Goal: Check status: Check status

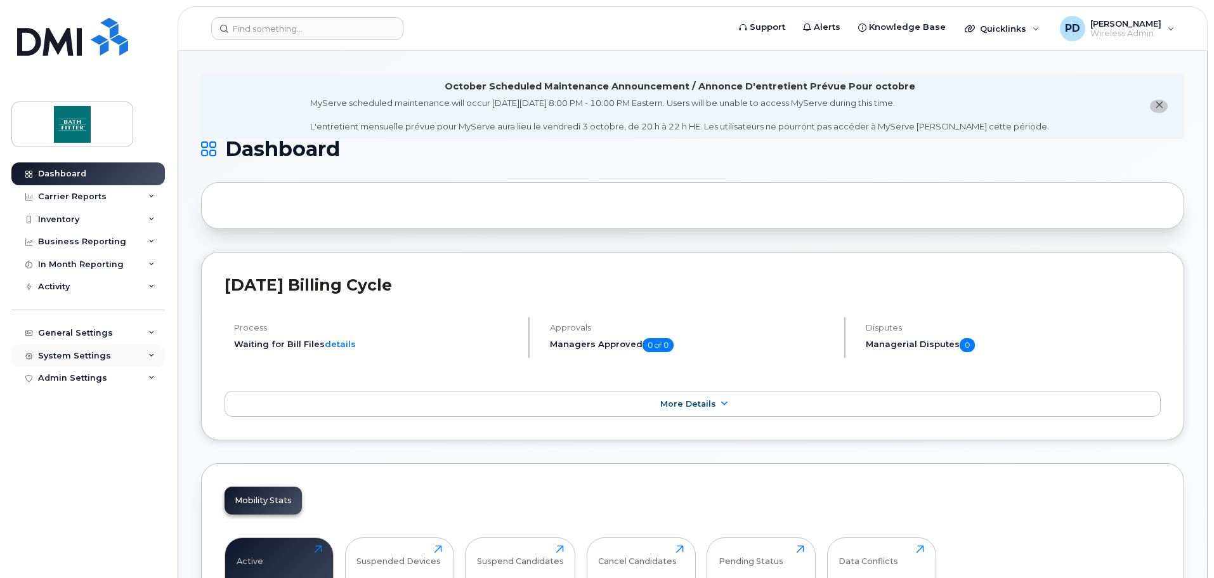
click at [91, 360] on div "System Settings" at bounding box center [74, 356] width 73 height 10
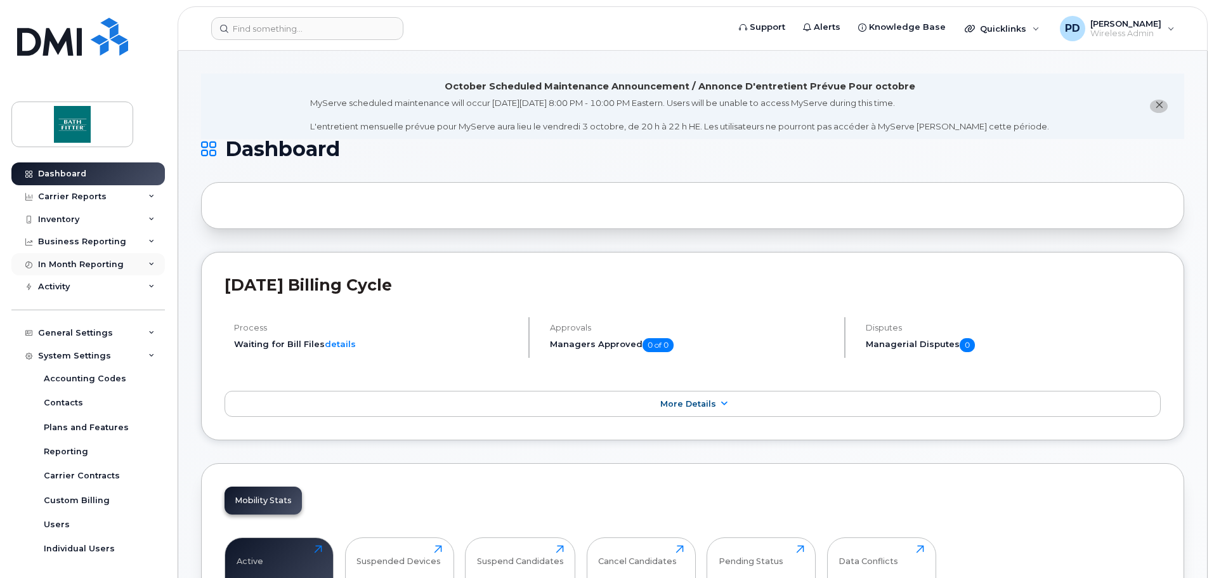
click at [58, 265] on div "In Month Reporting" at bounding box center [81, 265] width 86 height 10
click at [77, 240] on div "Business Reporting" at bounding box center [82, 242] width 88 height 10
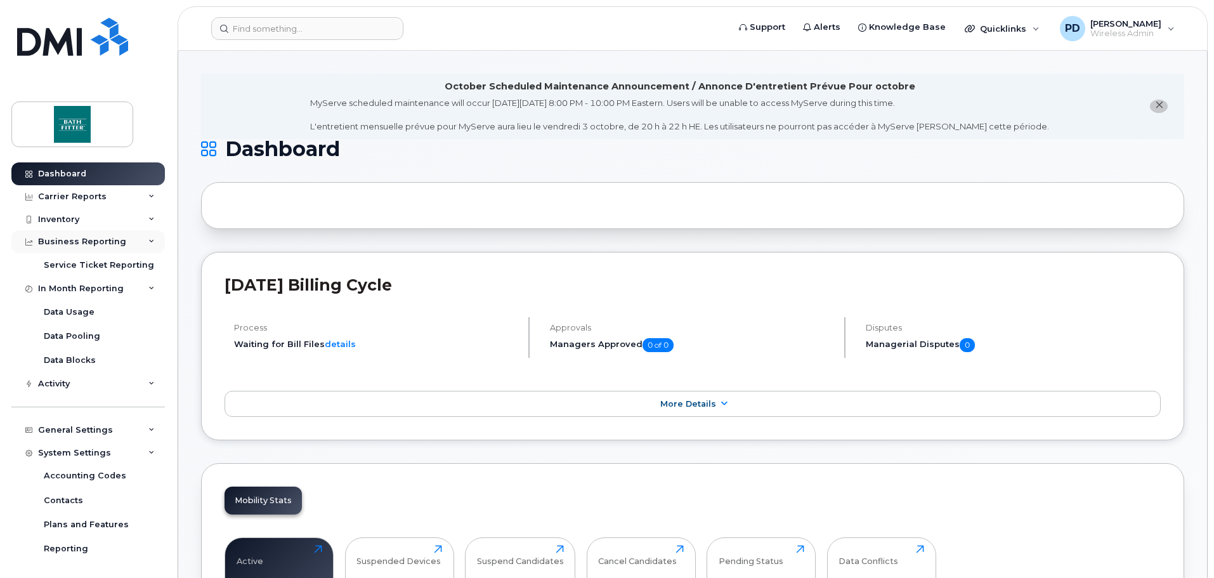
click at [77, 240] on div "Business Reporting" at bounding box center [82, 242] width 88 height 10
click at [74, 263] on div "In Month Reporting" at bounding box center [81, 265] width 86 height 10
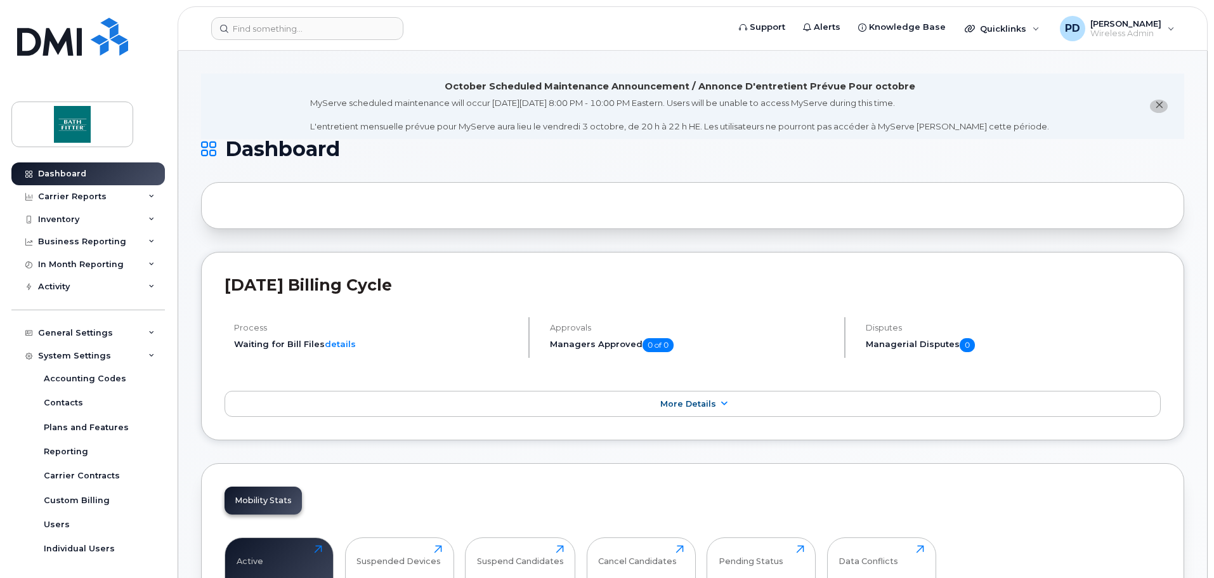
click at [54, 298] on div "General Settings My Account Financial Lead Mapping Managers & Employees Usage A…" at bounding box center [89, 321] width 157 height 46
click at [56, 291] on div "Activity" at bounding box center [54, 287] width 32 height 10
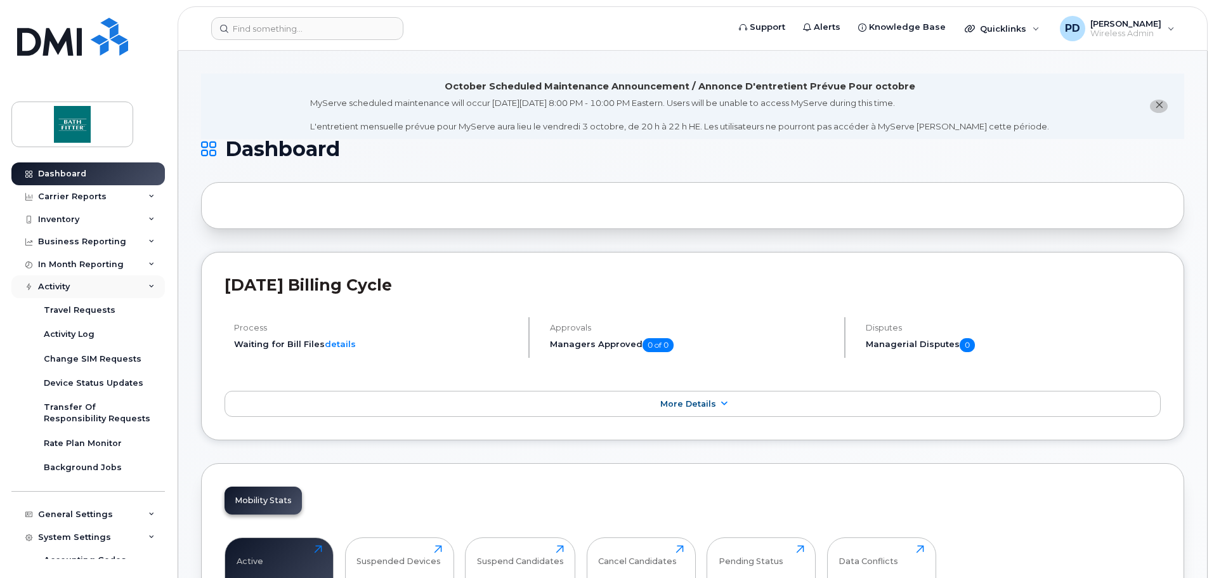
click at [59, 289] on div "Activity" at bounding box center [54, 287] width 32 height 10
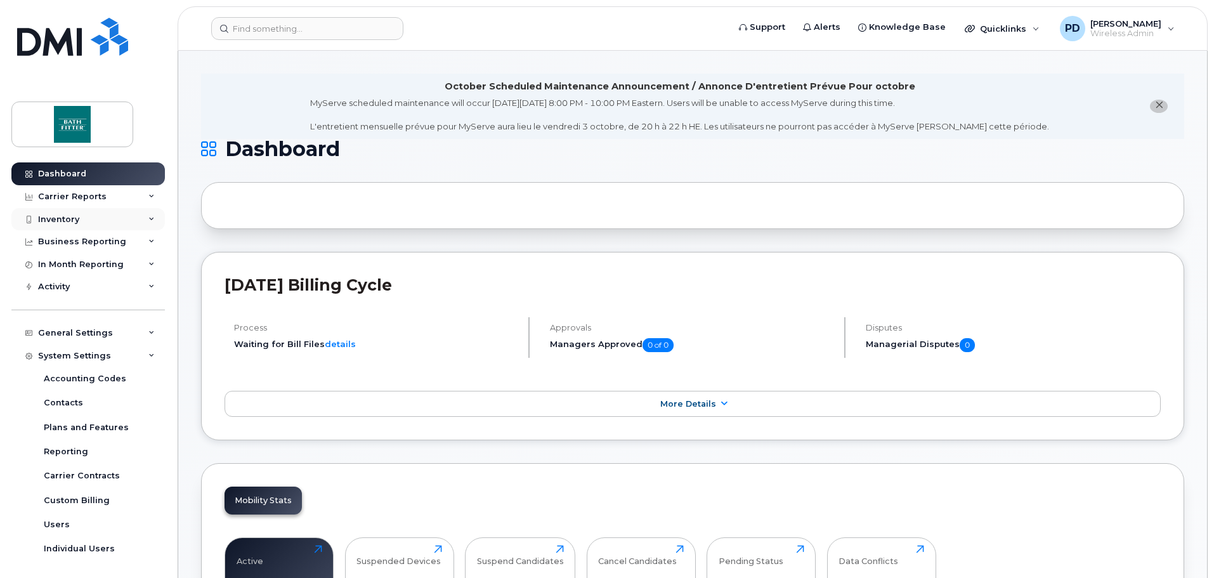
click at [62, 223] on div "Inventory" at bounding box center [58, 219] width 41 height 10
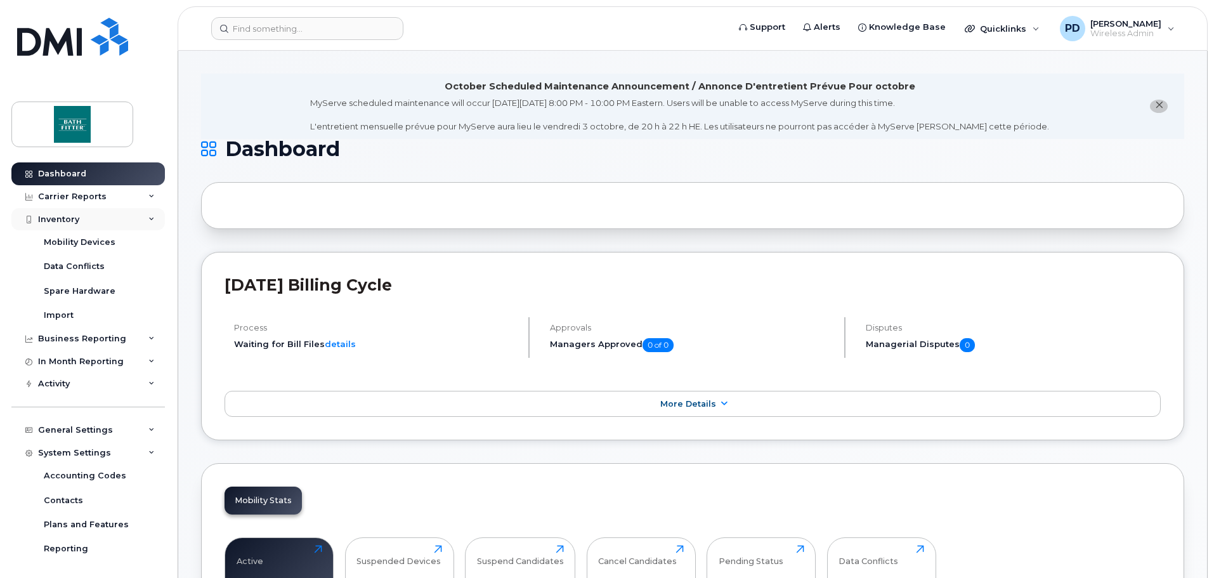
click at [62, 223] on div "Inventory" at bounding box center [58, 219] width 41 height 10
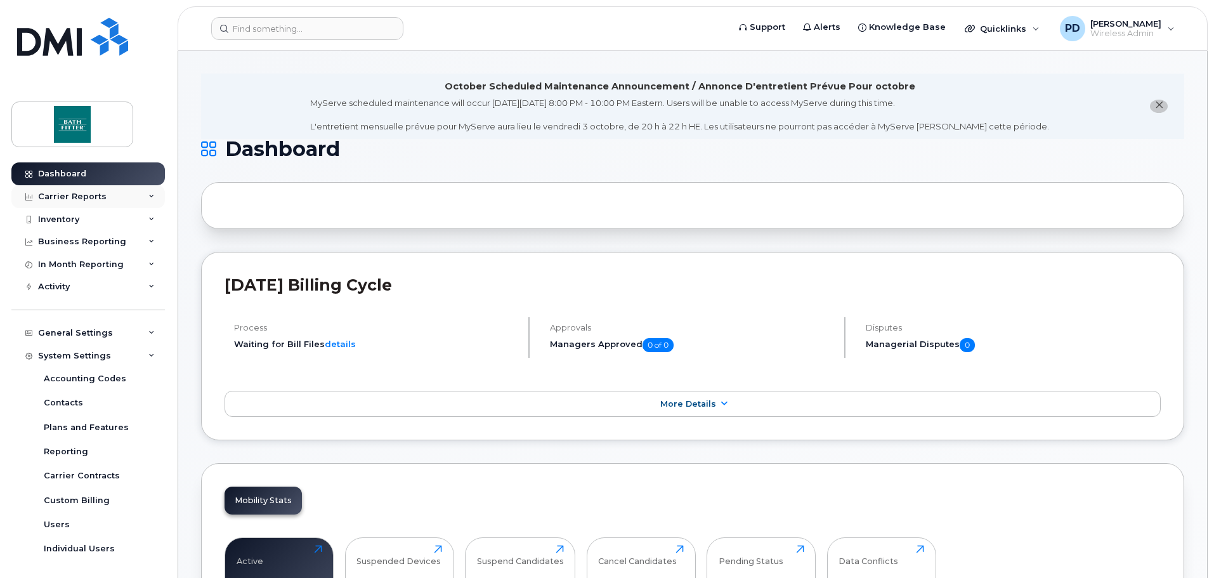
click at [65, 192] on div "Carrier Reports" at bounding box center [72, 197] width 69 height 10
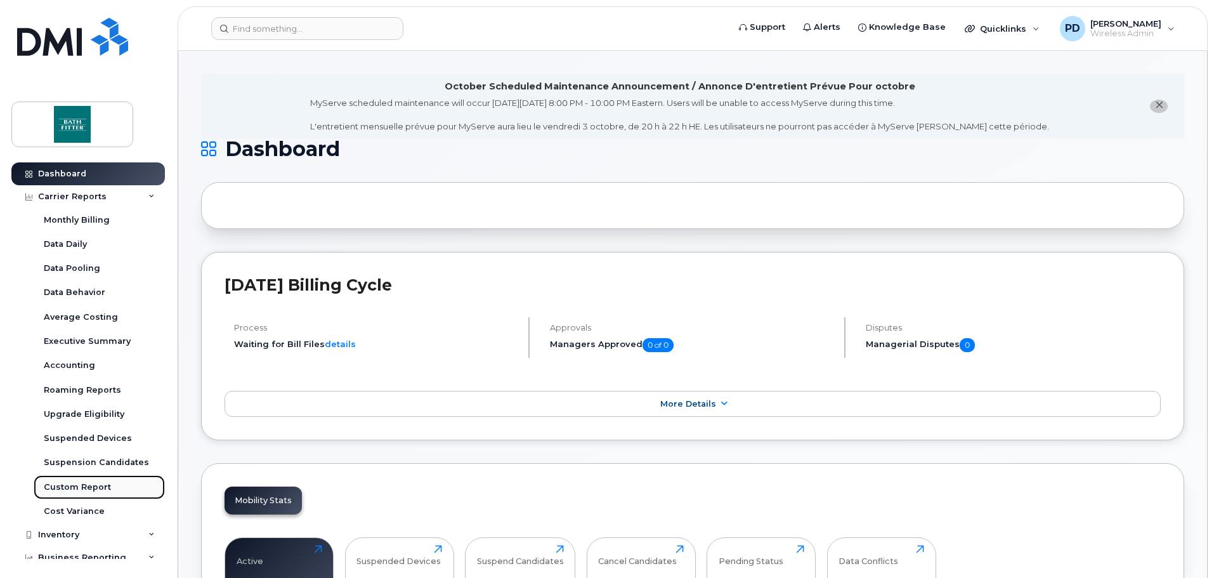
click at [76, 483] on div "Custom Report" at bounding box center [77, 487] width 67 height 11
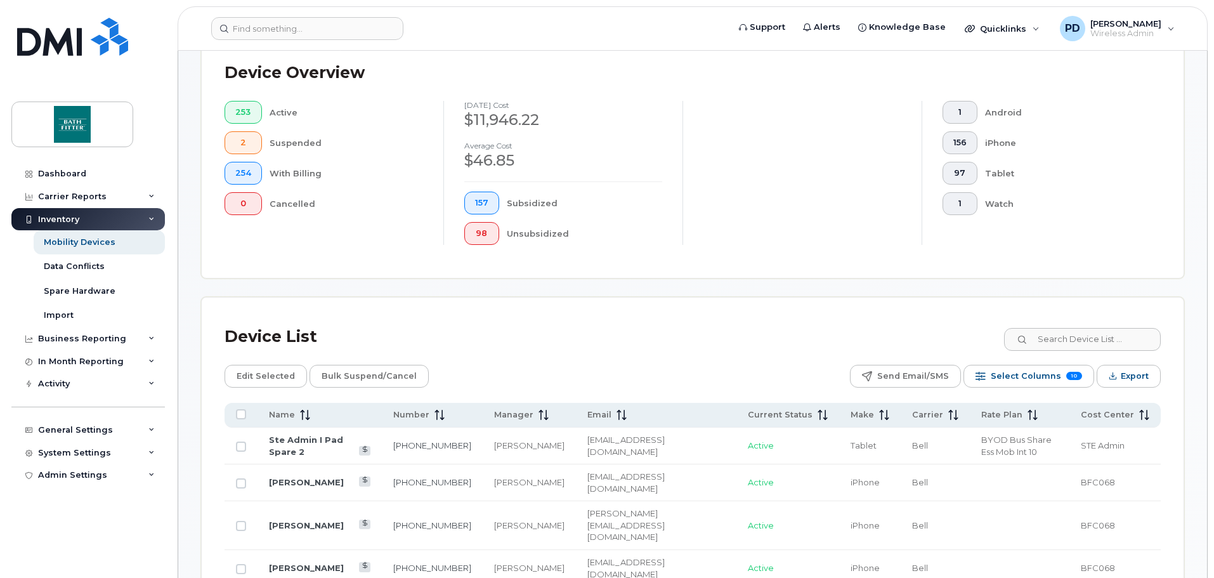
scroll to position [317, 0]
click at [1122, 365] on span "Export" at bounding box center [1135, 374] width 28 height 19
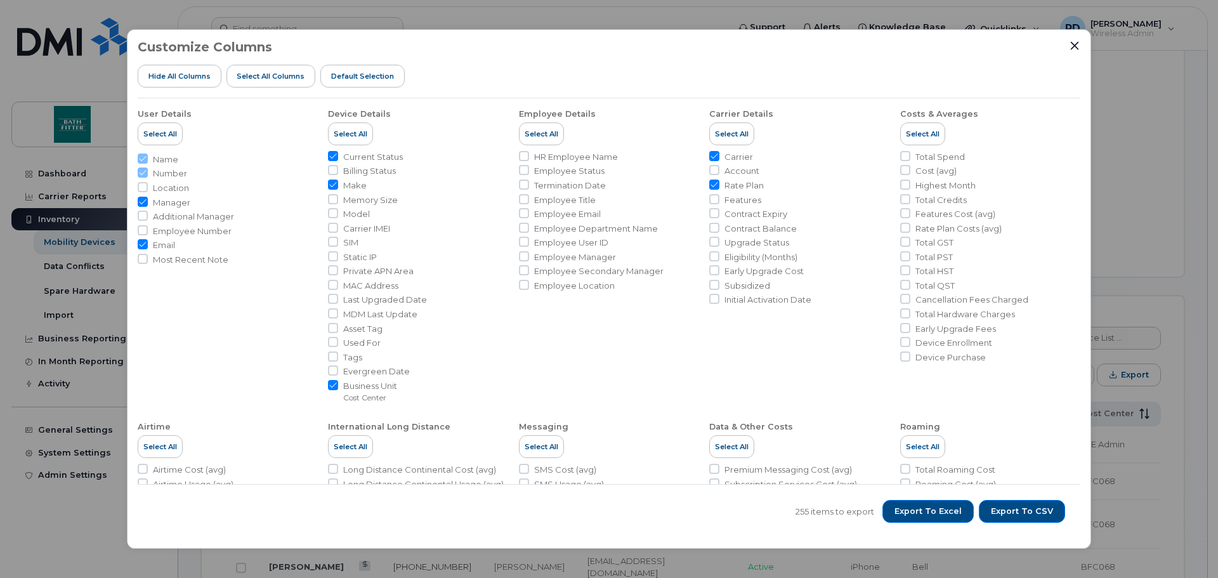
click at [1074, 46] on icon "Close" at bounding box center [1075, 46] width 10 height 10
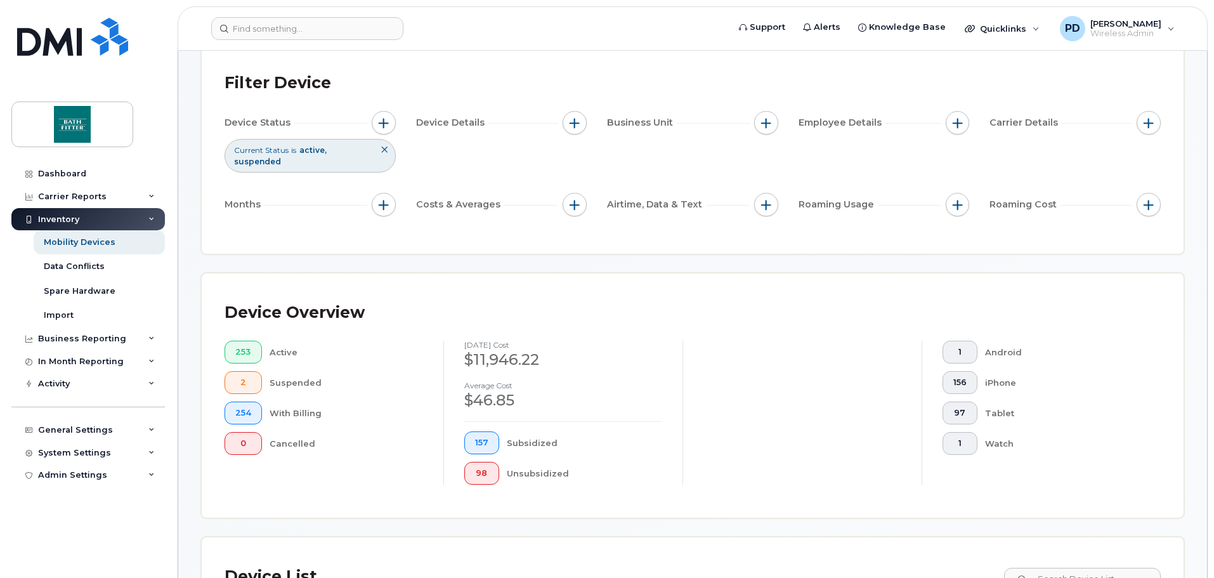
scroll to position [0, 0]
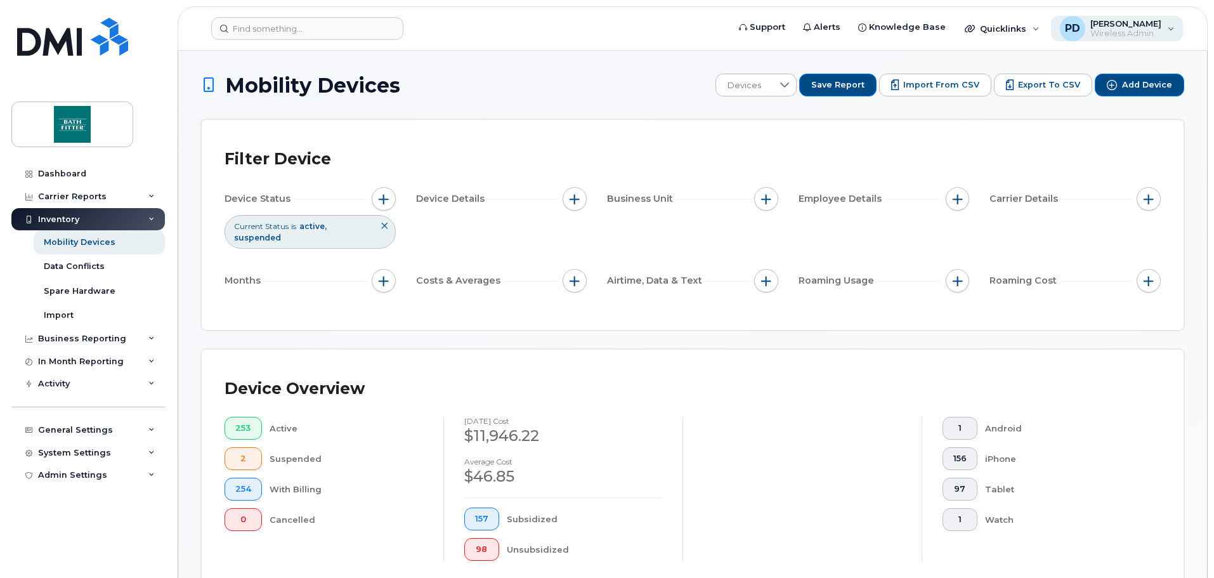
click at [1140, 39] on div "PD Pietro DiToto Wireless Admin" at bounding box center [1117, 28] width 133 height 25
click at [1144, 36] on span "Wireless Admin" at bounding box center [1126, 34] width 71 height 10
click at [1037, 33] on div "Quicklinks" at bounding box center [1002, 28] width 93 height 25
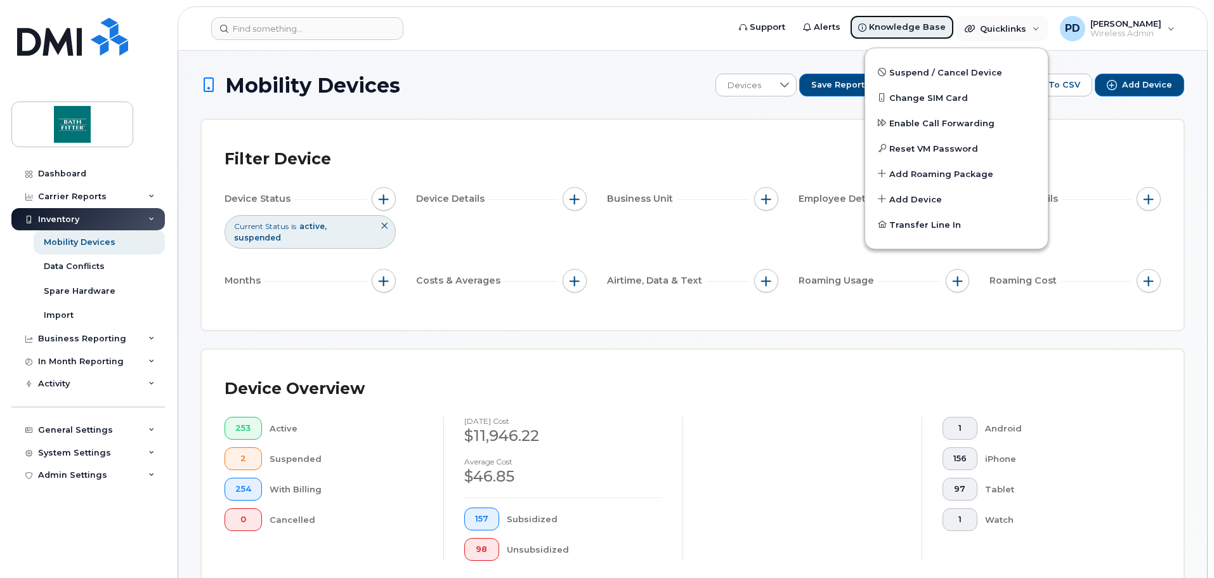
click at [900, 22] on span "Knowledge Base" at bounding box center [907, 27] width 77 height 13
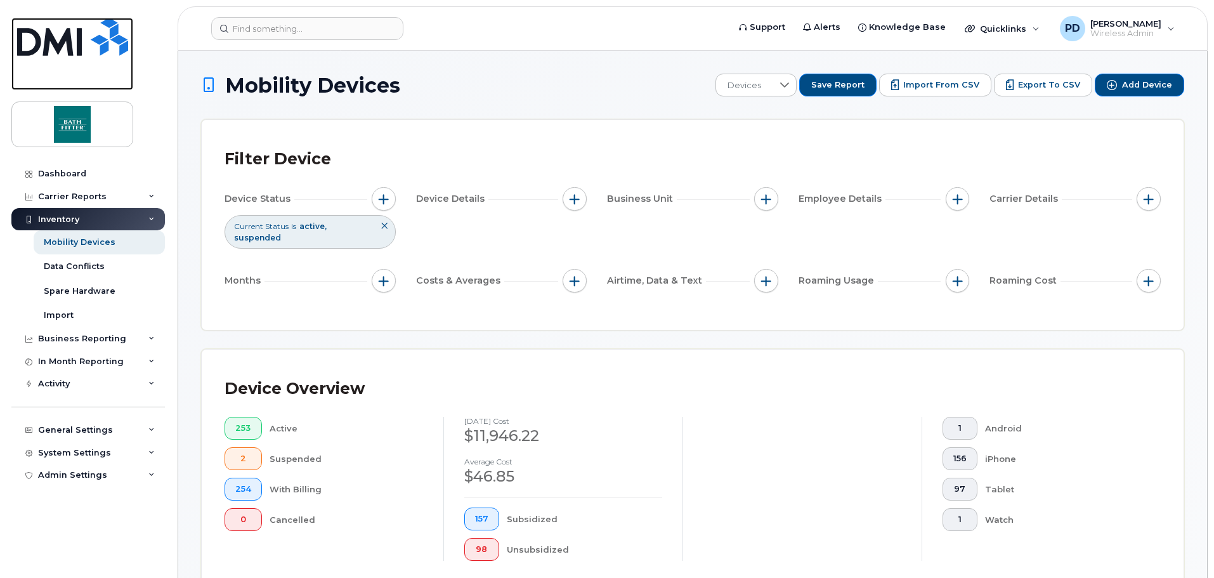
drag, startPoint x: 81, startPoint y: 40, endPoint x: 138, endPoint y: 51, distance: 58.9
click at [81, 40] on img at bounding box center [72, 37] width 111 height 38
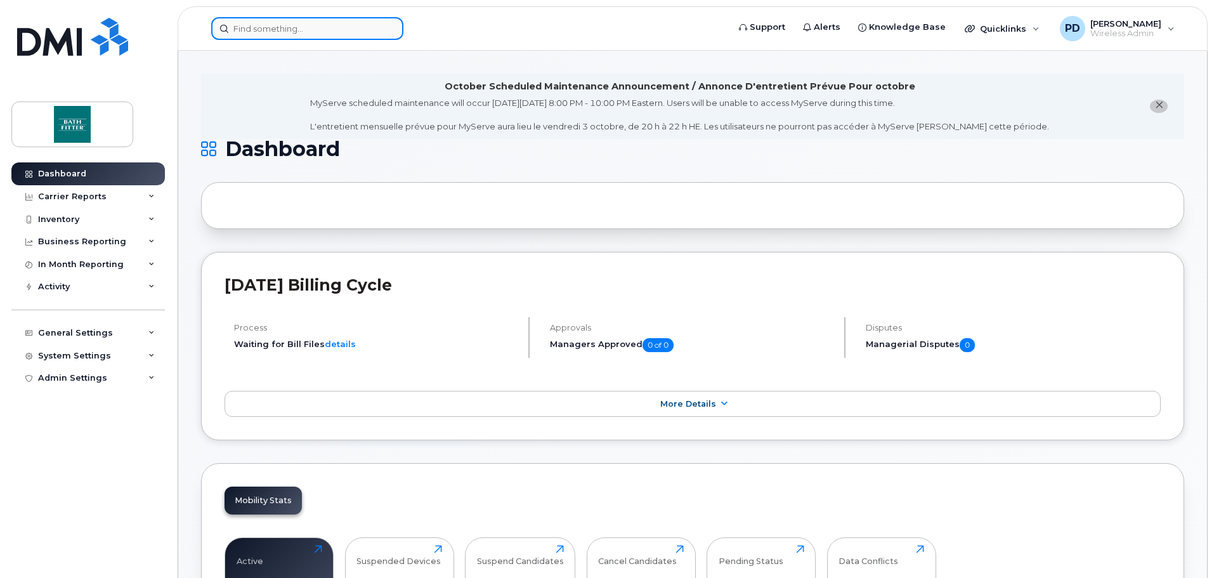
click at [315, 28] on input at bounding box center [307, 28] width 192 height 23
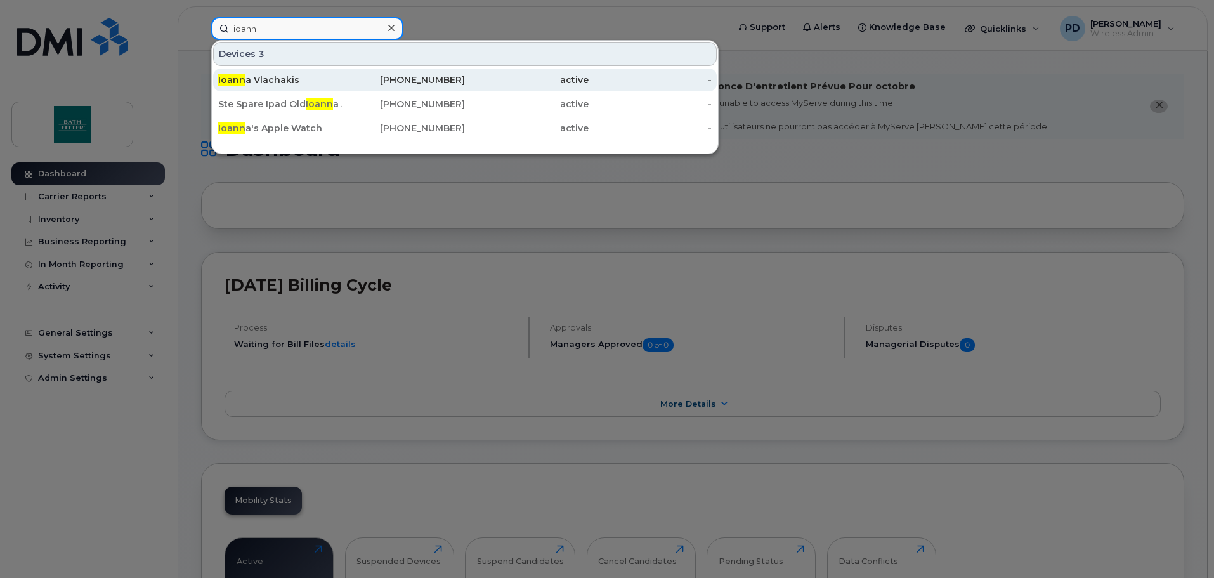
type input "ioann"
click at [291, 72] on div "Ioann a Vlachakis" at bounding box center [280, 80] width 124 height 23
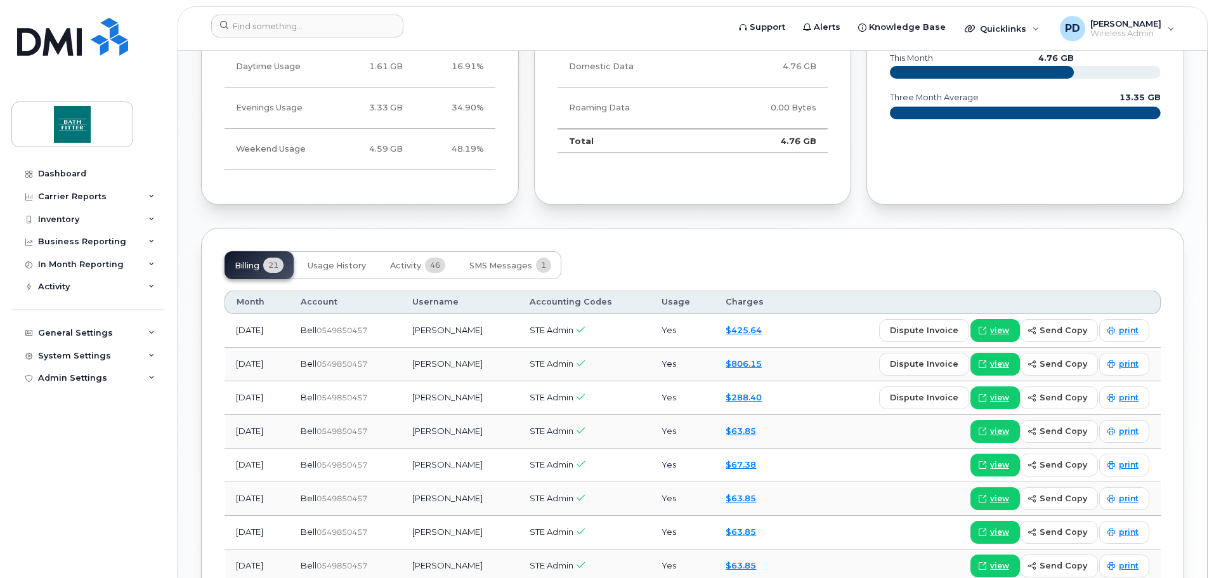
scroll to position [888, 0]
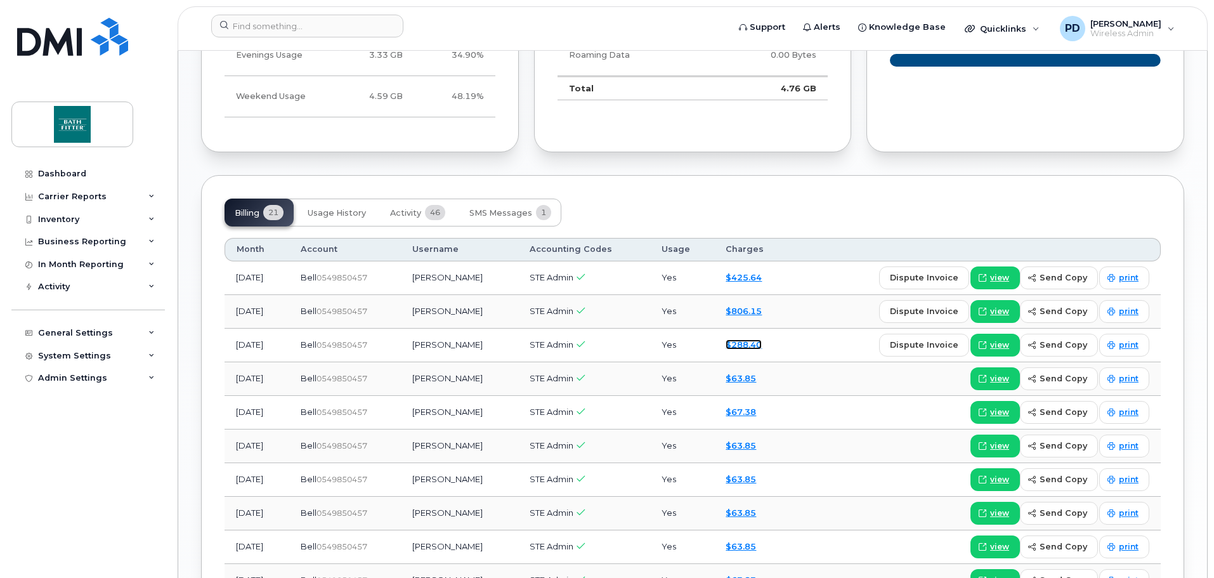
click at [755, 346] on link "$288.40" at bounding box center [744, 344] width 36 height 10
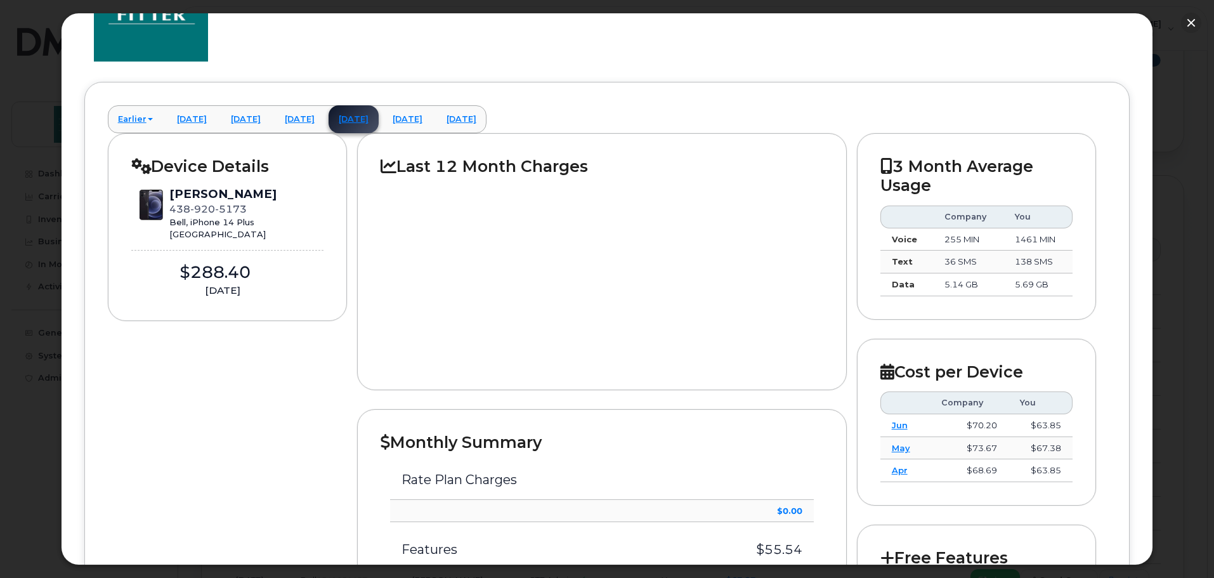
scroll to position [43, 0]
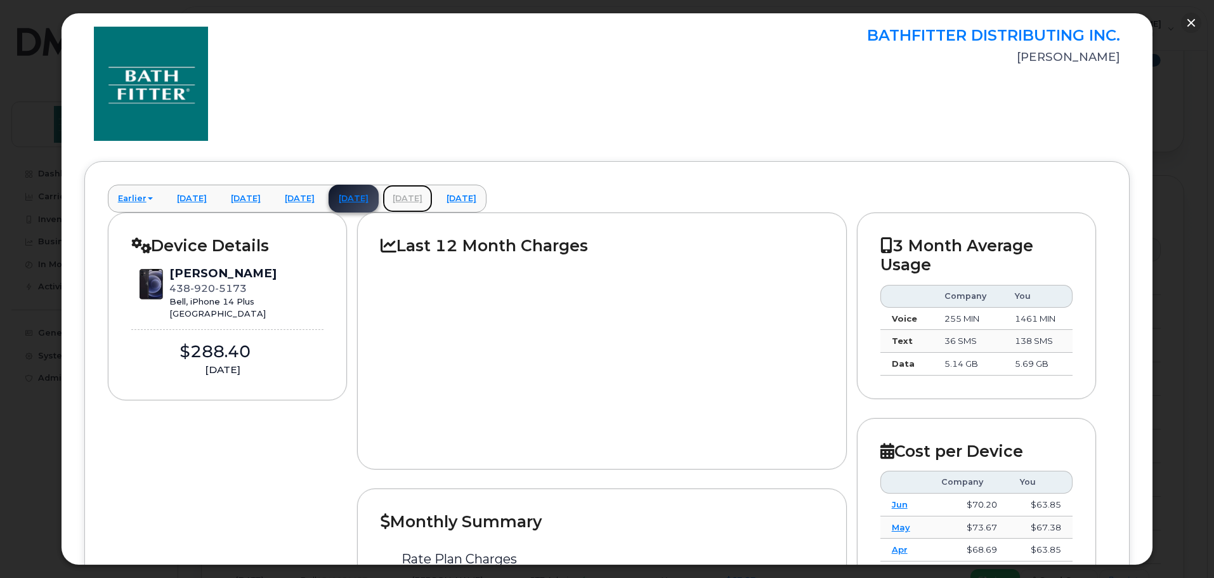
click at [433, 196] on link "[DATE]" at bounding box center [408, 199] width 50 height 28
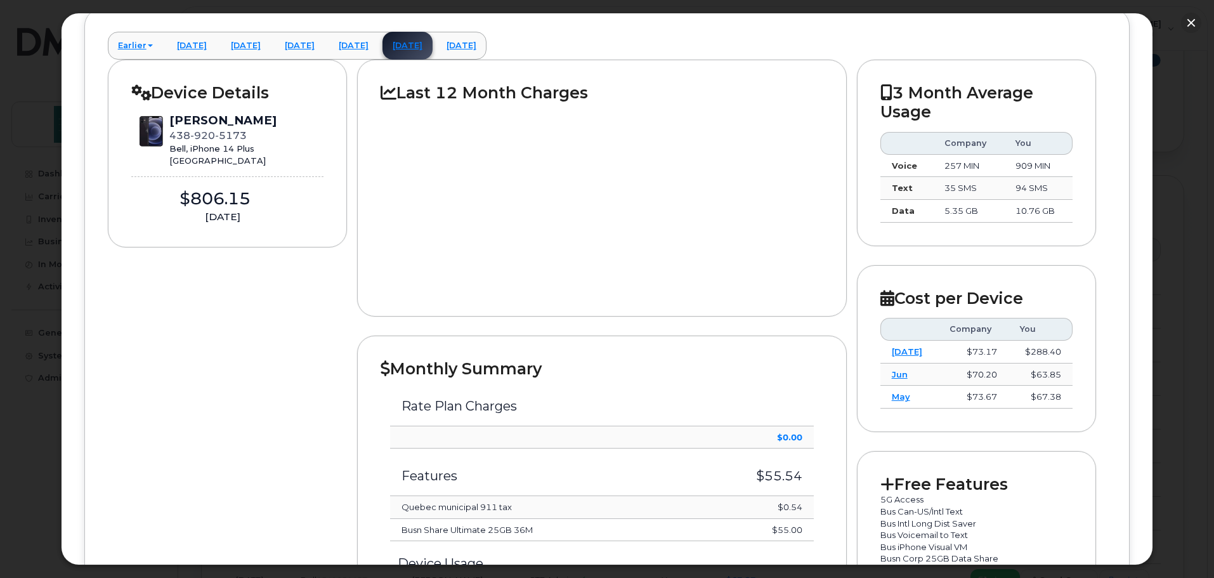
scroll to position [169, 0]
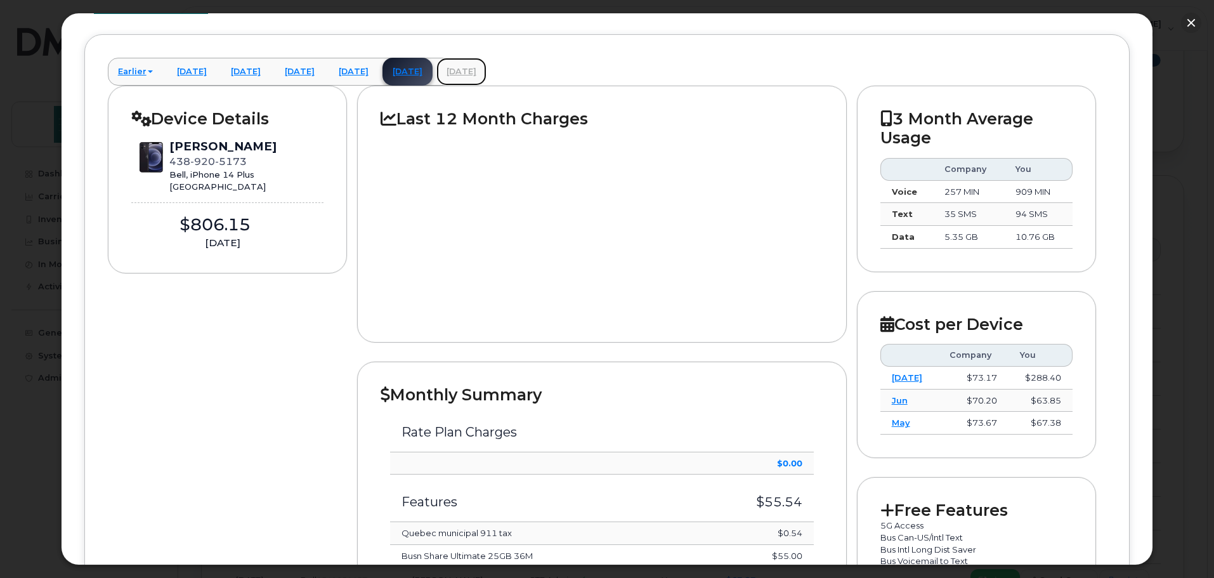
click at [487, 74] on link "[DATE]" at bounding box center [462, 72] width 50 height 28
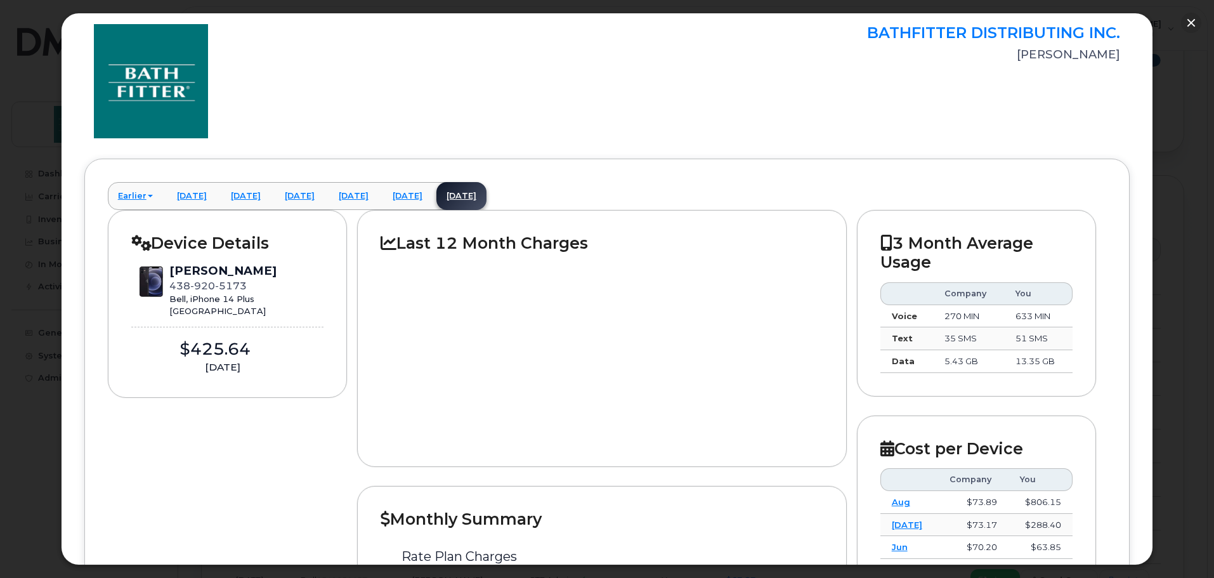
scroll to position [43, 0]
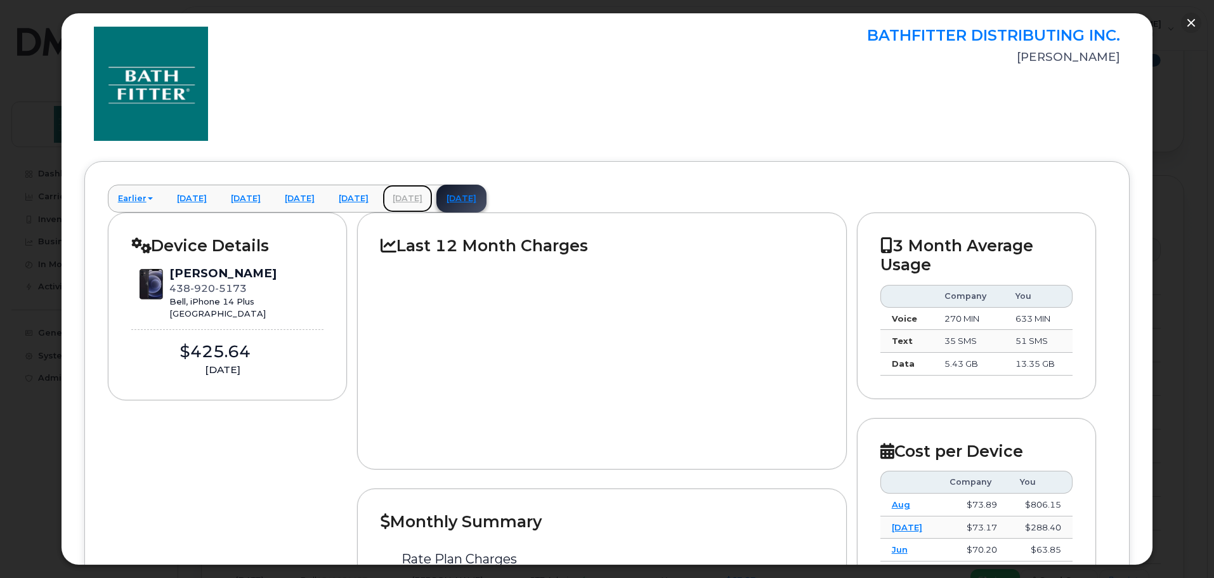
click at [433, 202] on link "August 2025" at bounding box center [408, 199] width 50 height 28
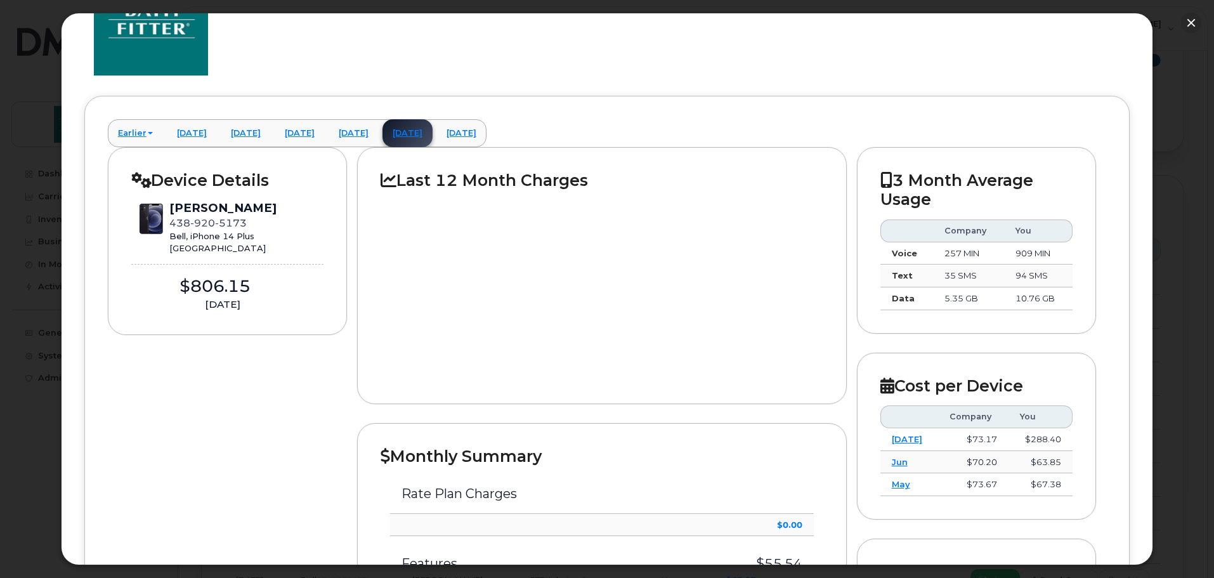
scroll to position [0, 0]
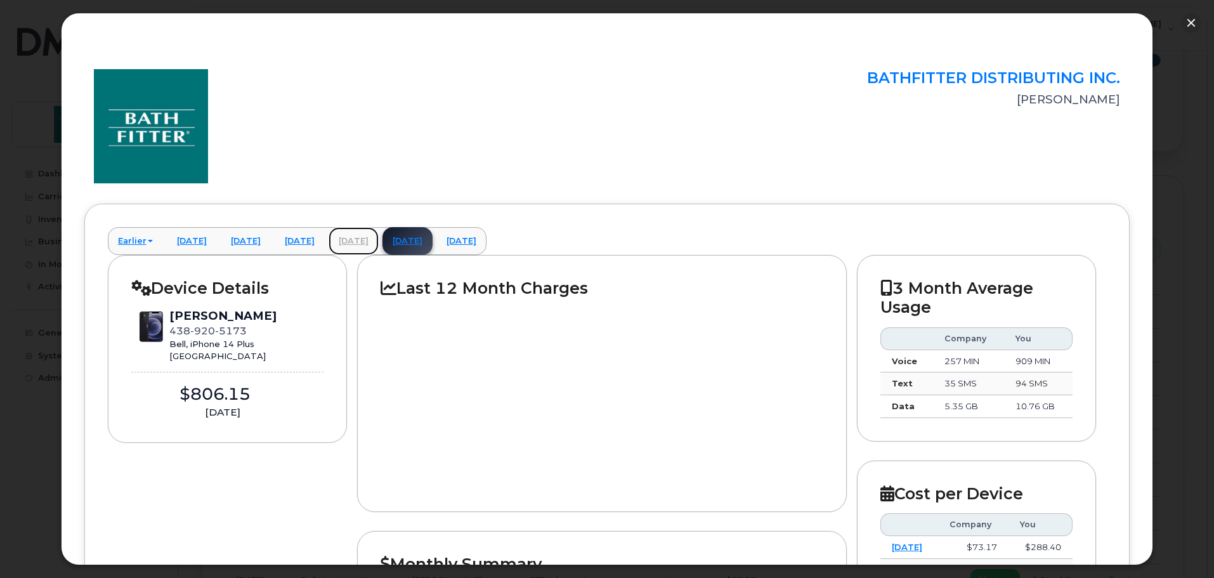
click at [379, 237] on link "July 2025" at bounding box center [354, 241] width 50 height 28
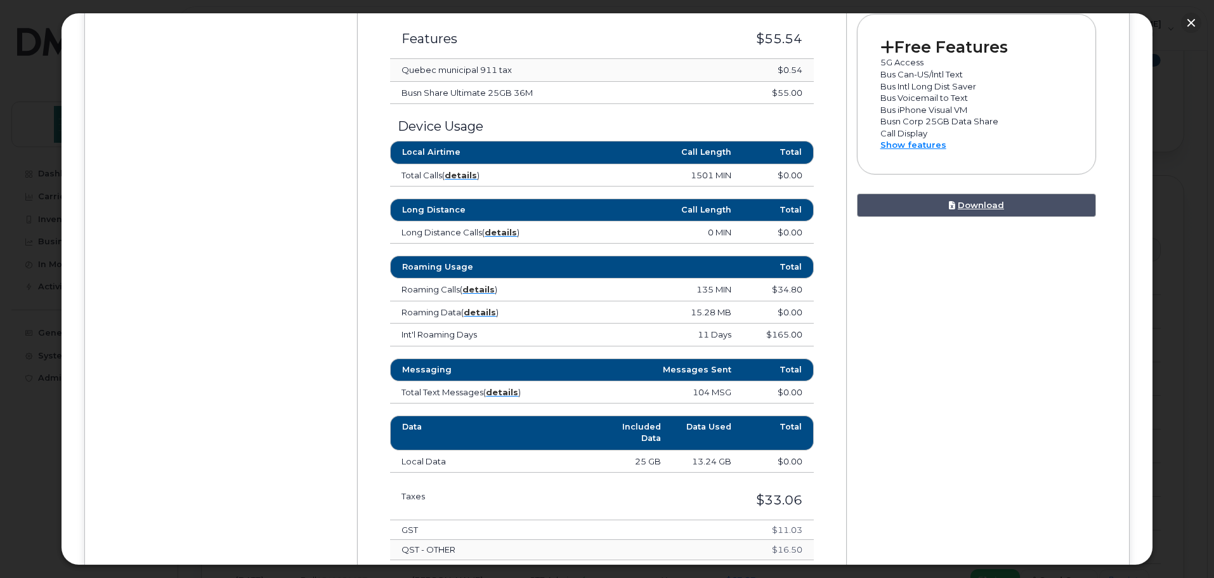
scroll to position [634, 0]
